Goal: Navigation & Orientation: Find specific page/section

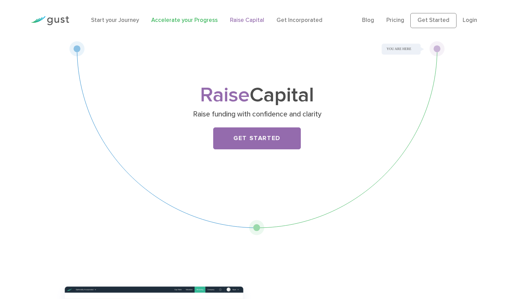
click at [176, 21] on link "Accelerate your Progress" at bounding box center [184, 20] width 66 height 7
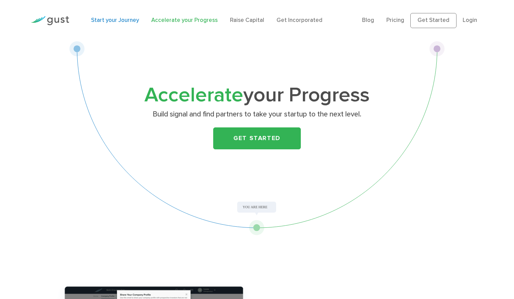
click at [126, 22] on link "Start your Journey" at bounding box center [115, 20] width 48 height 7
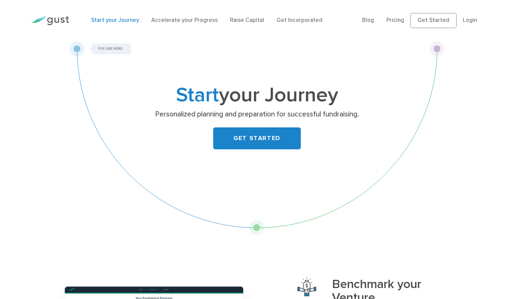
click at [58, 18] on img at bounding box center [50, 20] width 38 height 9
